Goal: Information Seeking & Learning: Learn about a topic

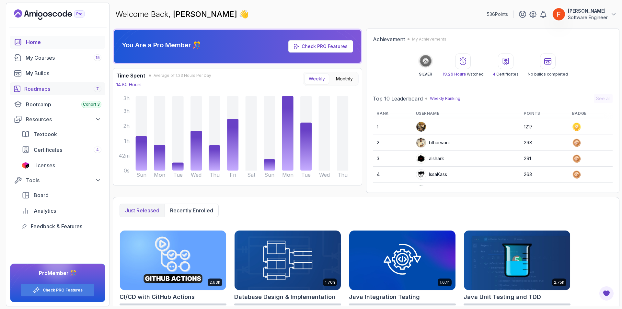
click at [32, 88] on div "Roadmaps 7" at bounding box center [62, 89] width 77 height 8
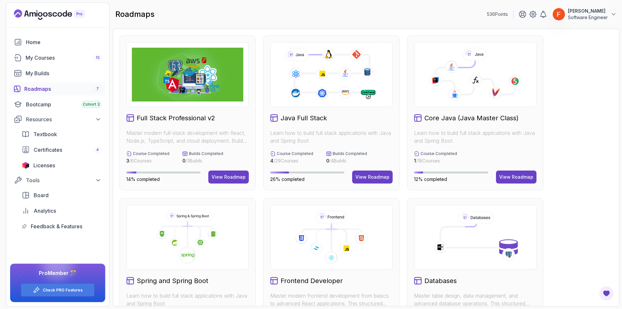
scroll to position [216, 0]
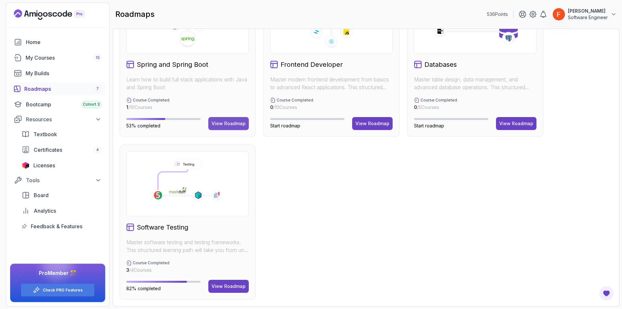
click at [230, 120] on div "View Roadmap" at bounding box center [228, 123] width 34 height 6
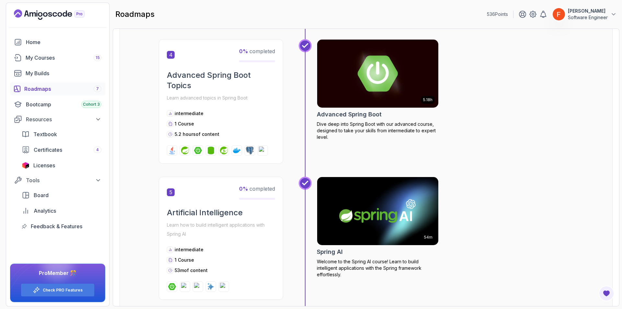
scroll to position [870, 0]
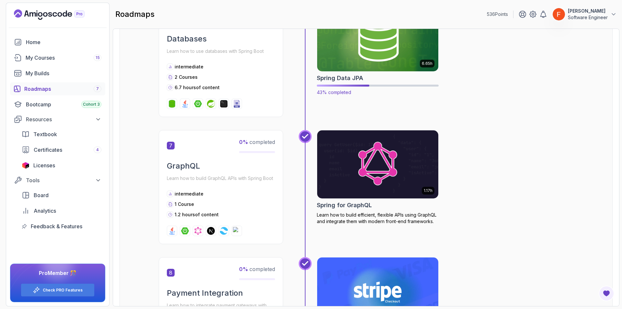
click at [368, 58] on img at bounding box center [377, 37] width 127 height 71
